Goal: Find specific page/section: Find specific page/section

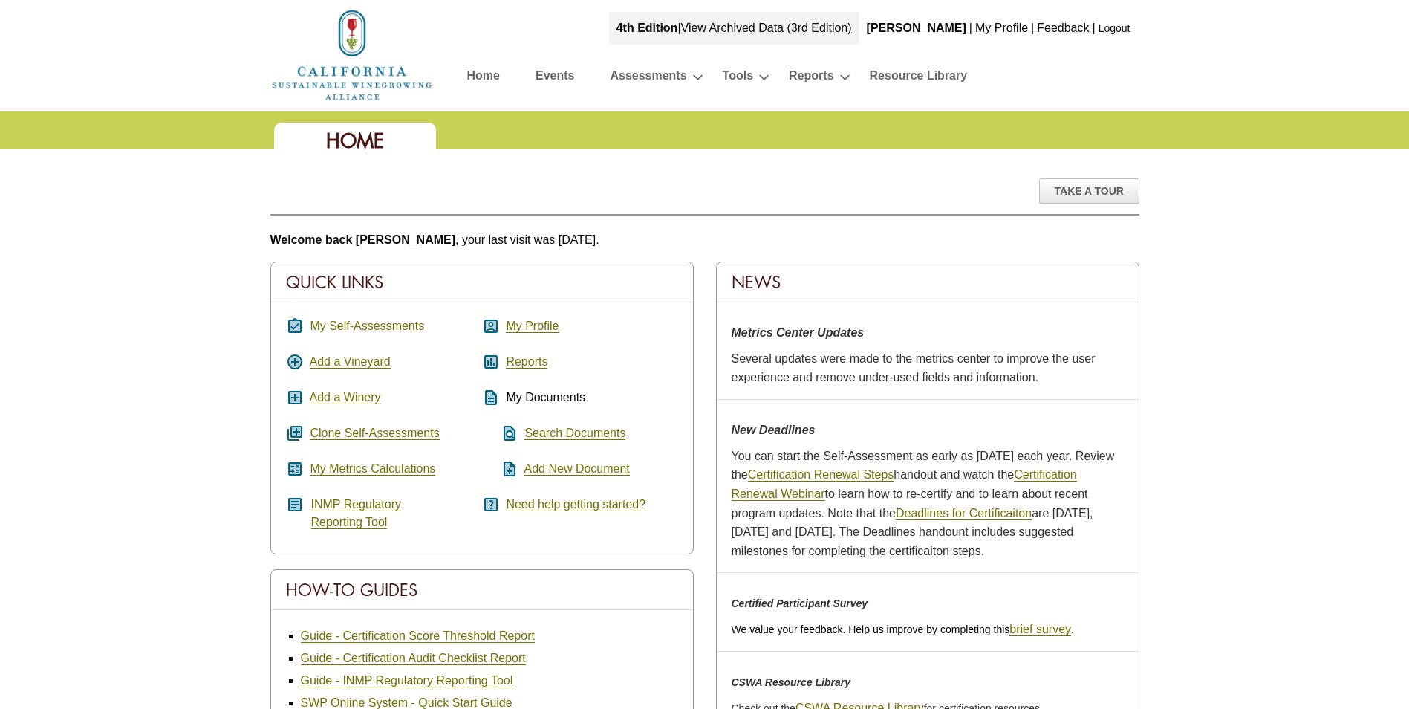
click at [388, 325] on link "My Self-Assessments" at bounding box center [367, 325] width 114 height 13
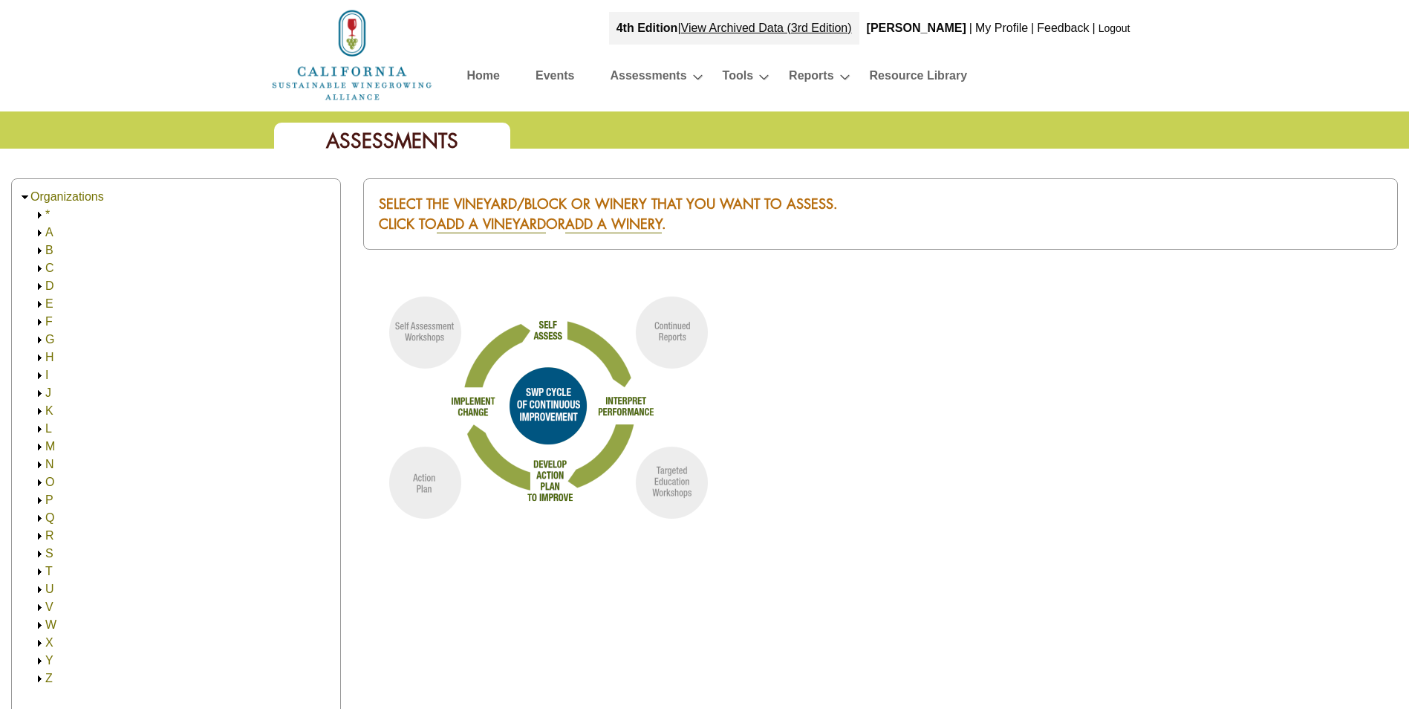
click at [345, 64] on img at bounding box center [351, 54] width 163 height 95
